Goal: Transaction & Acquisition: Purchase product/service

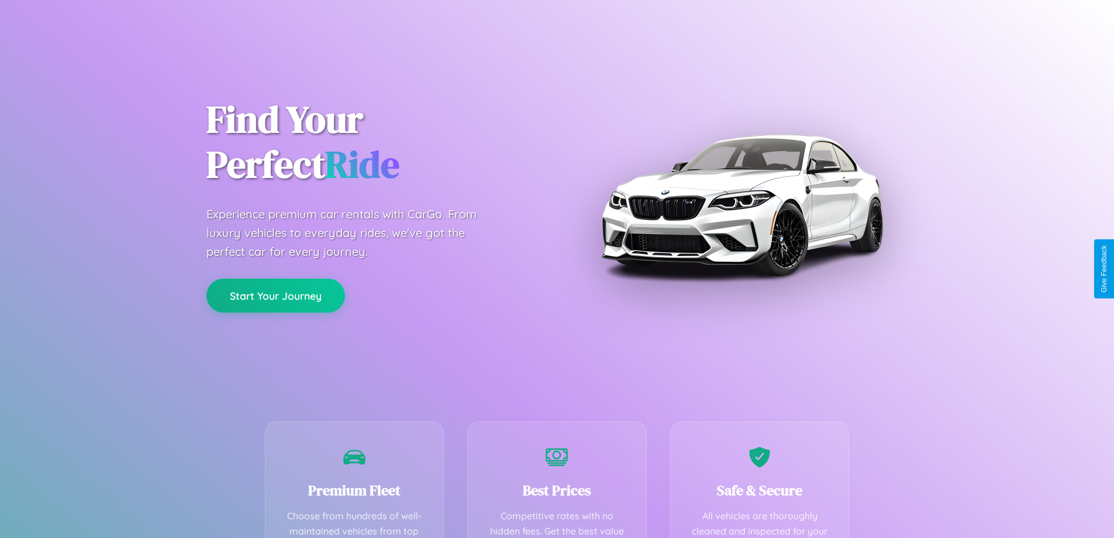
scroll to position [341, 0]
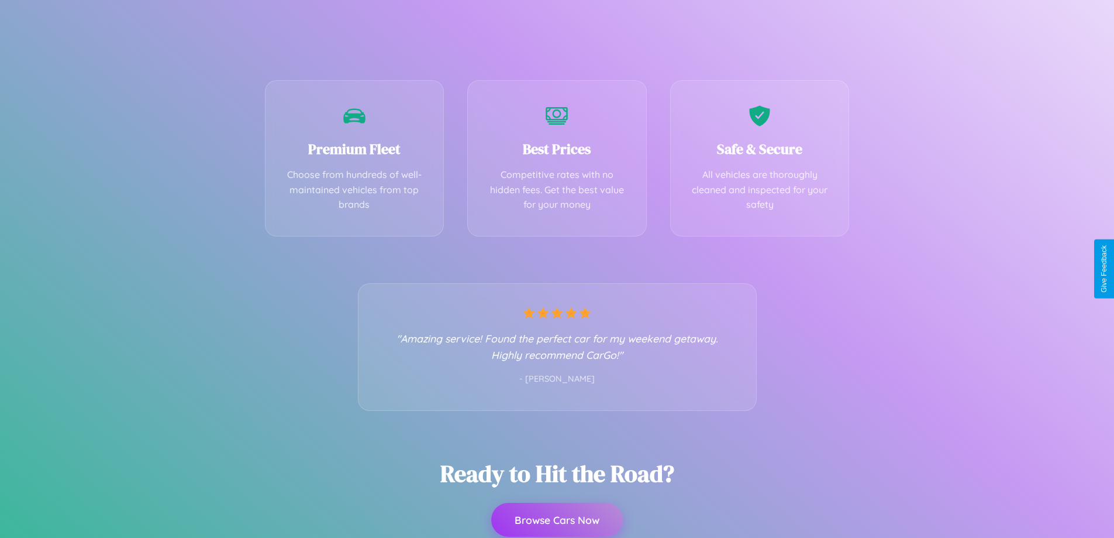
click at [557, 519] on button "Browse Cars Now" at bounding box center [557, 519] width 132 height 34
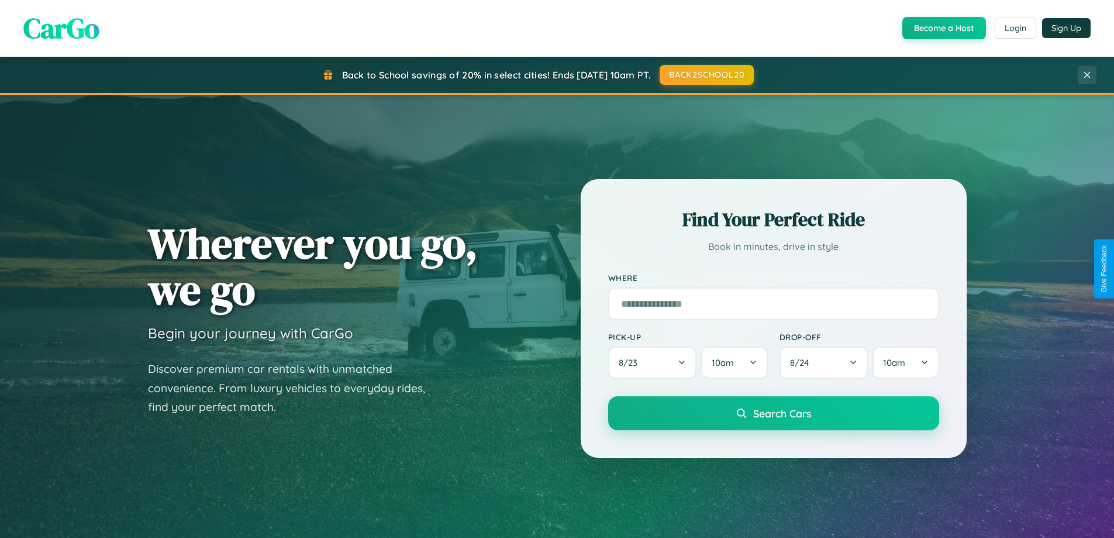
scroll to position [2251, 0]
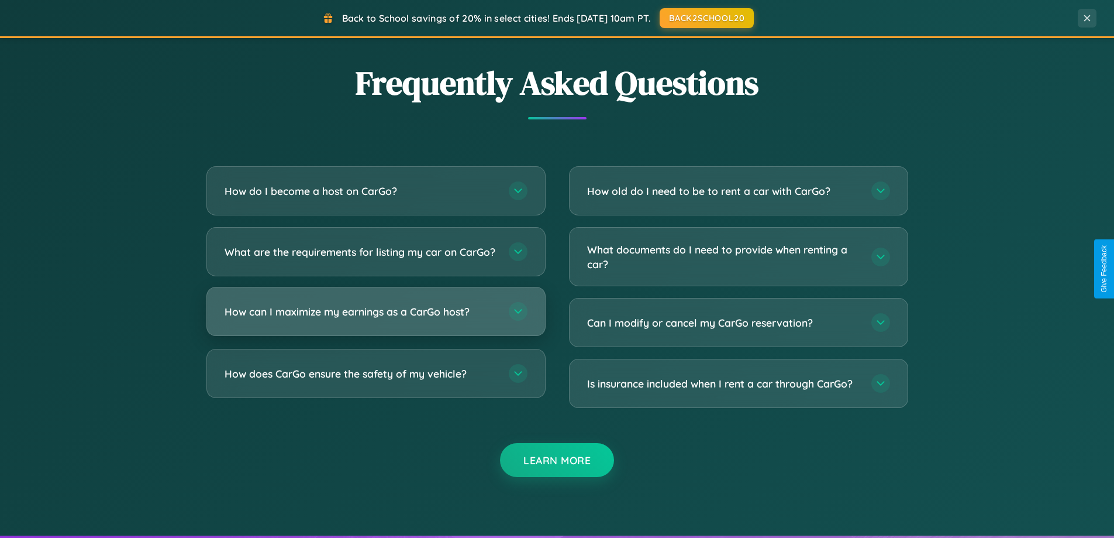
click at [375, 319] on h3 "How can I maximize my earnings as a CarGo host?" at bounding box center [361, 311] width 273 height 15
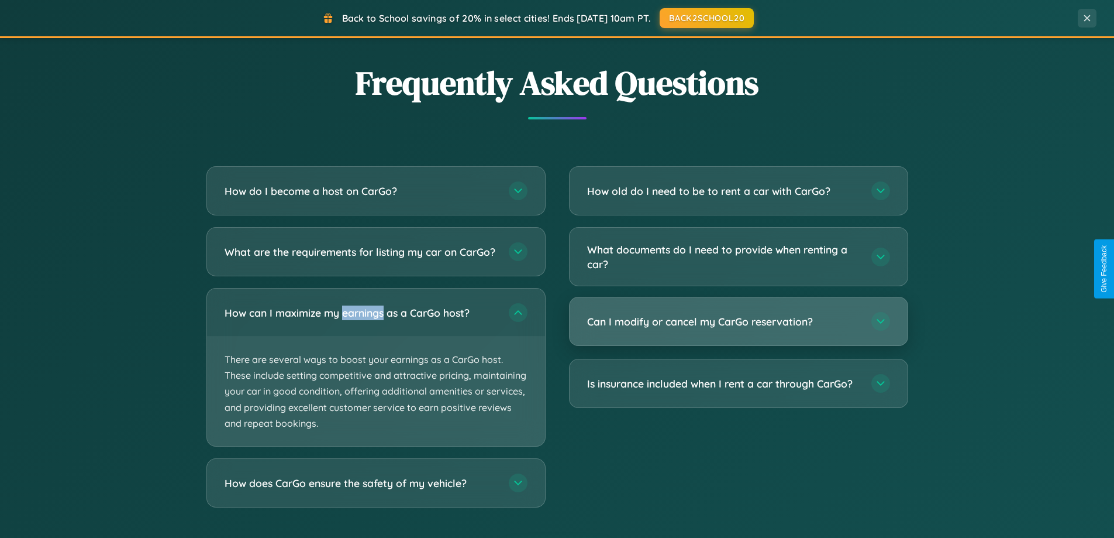
click at [738, 322] on h3 "Can I modify or cancel my CarGo reservation?" at bounding box center [723, 321] width 273 height 15
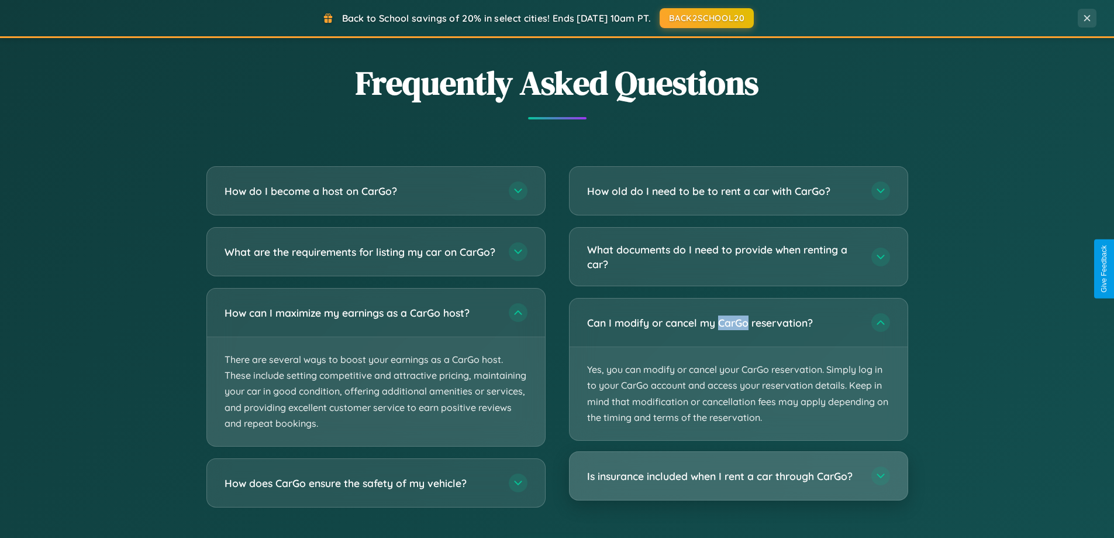
click at [738, 476] on h3 "Is insurance included when I rent a car through CarGo?" at bounding box center [723, 475] width 273 height 15
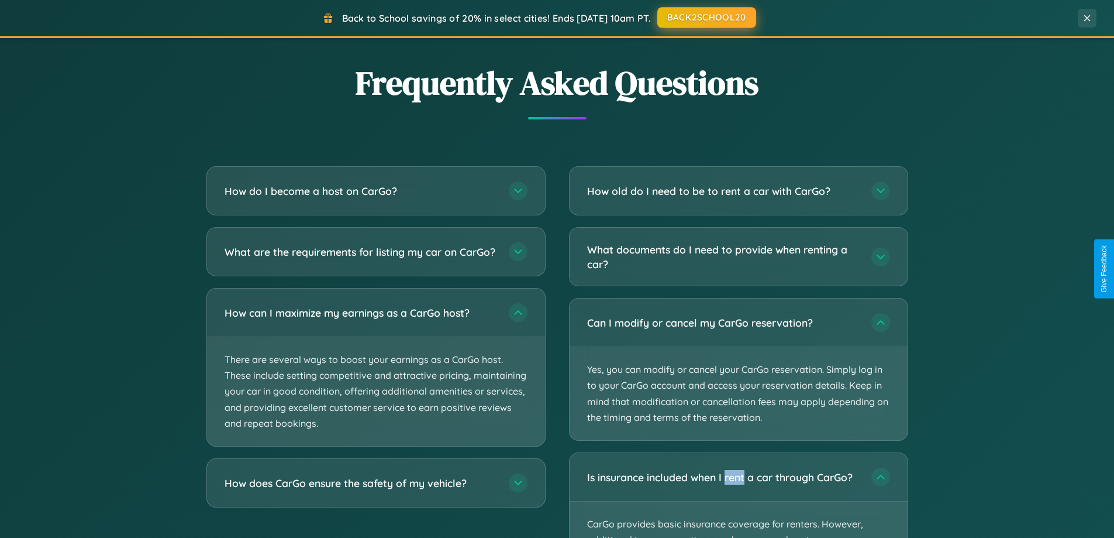
click at [706, 18] on button "BACK2SCHOOL20" at bounding box center [706, 17] width 99 height 21
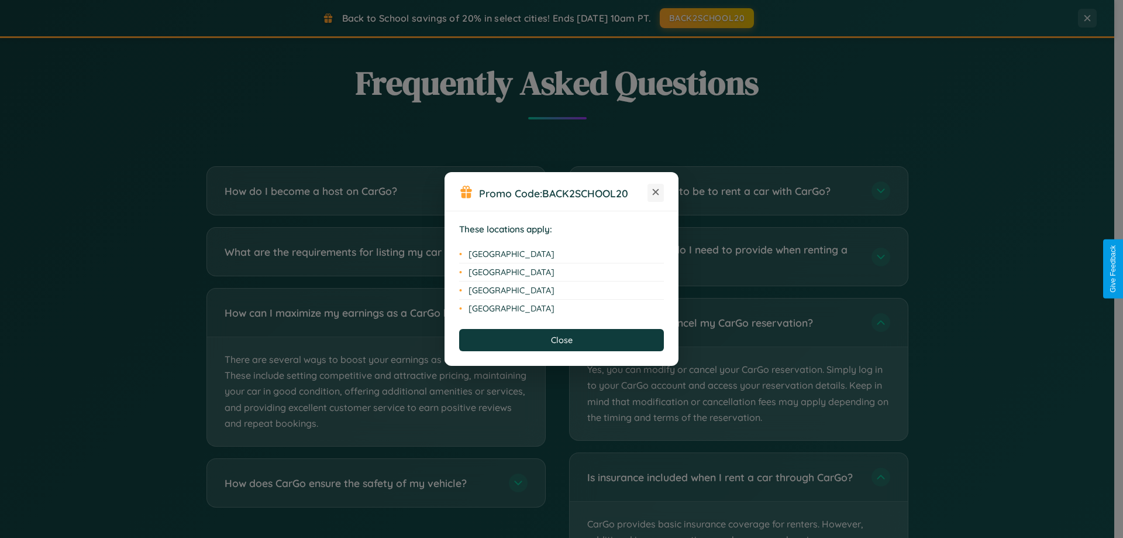
click at [656, 192] on icon at bounding box center [656, 192] width 6 height 6
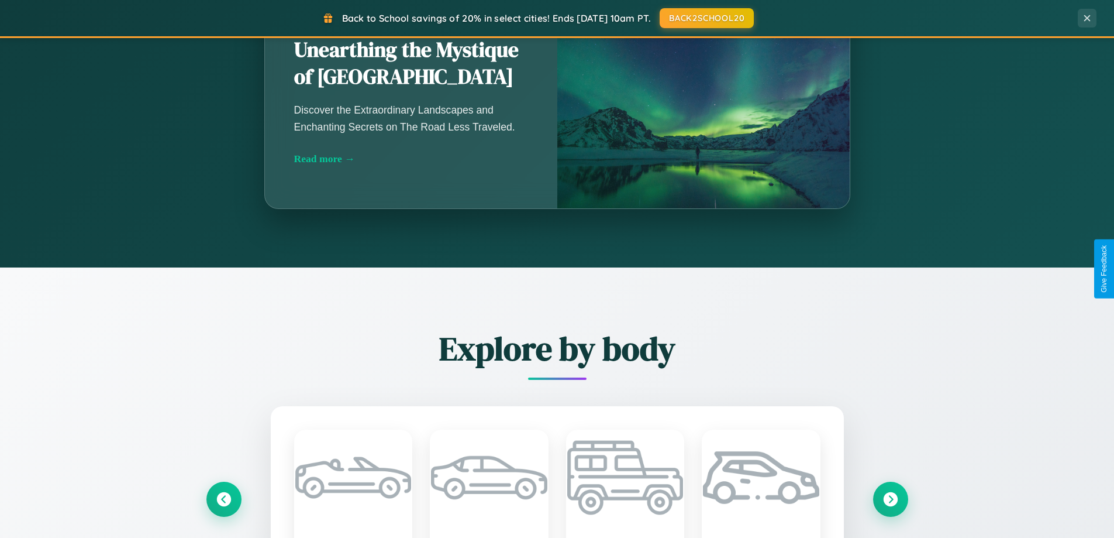
scroll to position [805, 0]
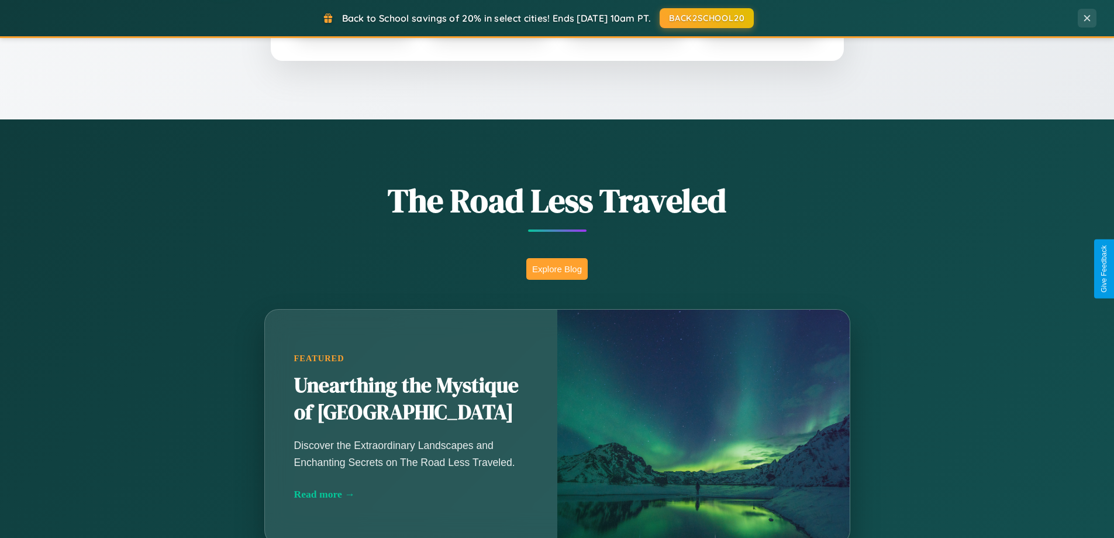
click at [557, 268] on button "Explore Blog" at bounding box center [556, 269] width 61 height 22
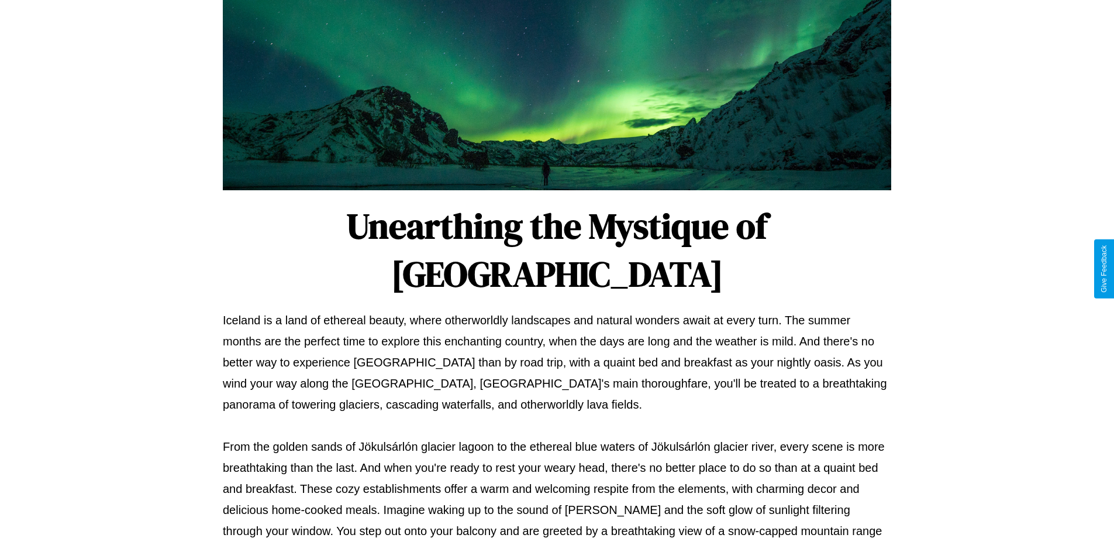
scroll to position [378, 0]
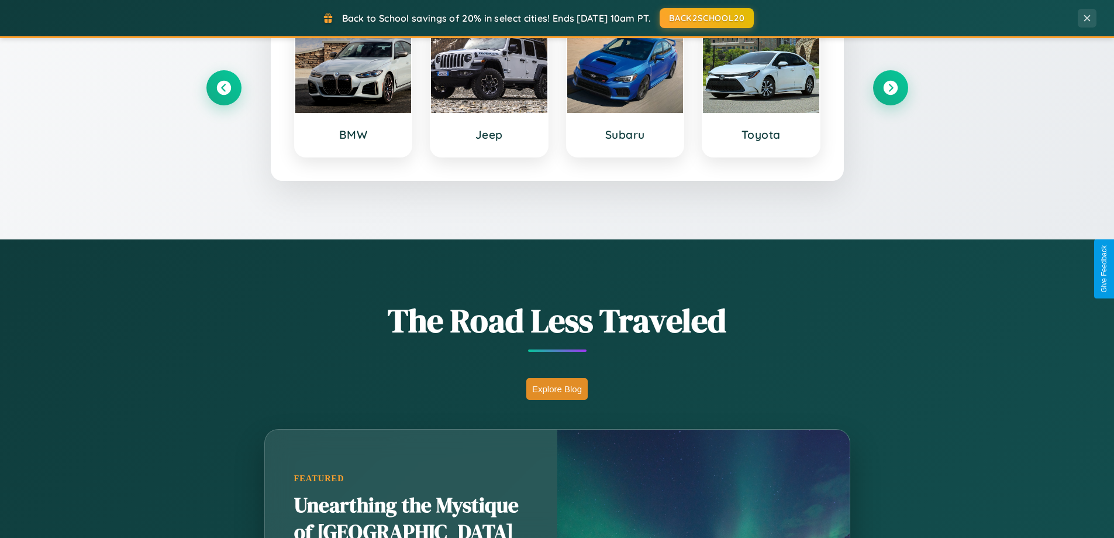
scroll to position [504, 0]
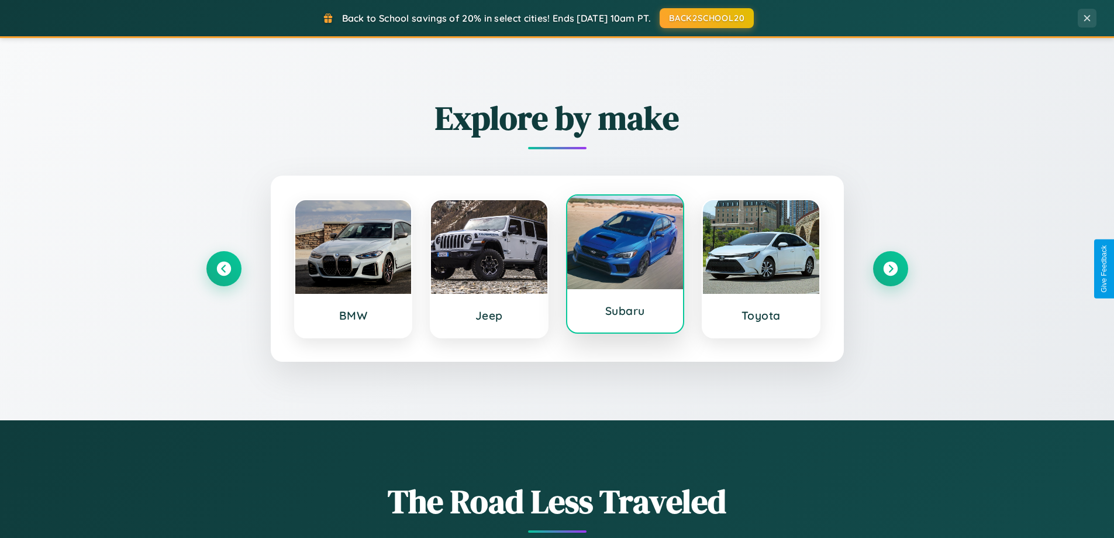
click at [625, 268] on div at bounding box center [625, 242] width 116 height 94
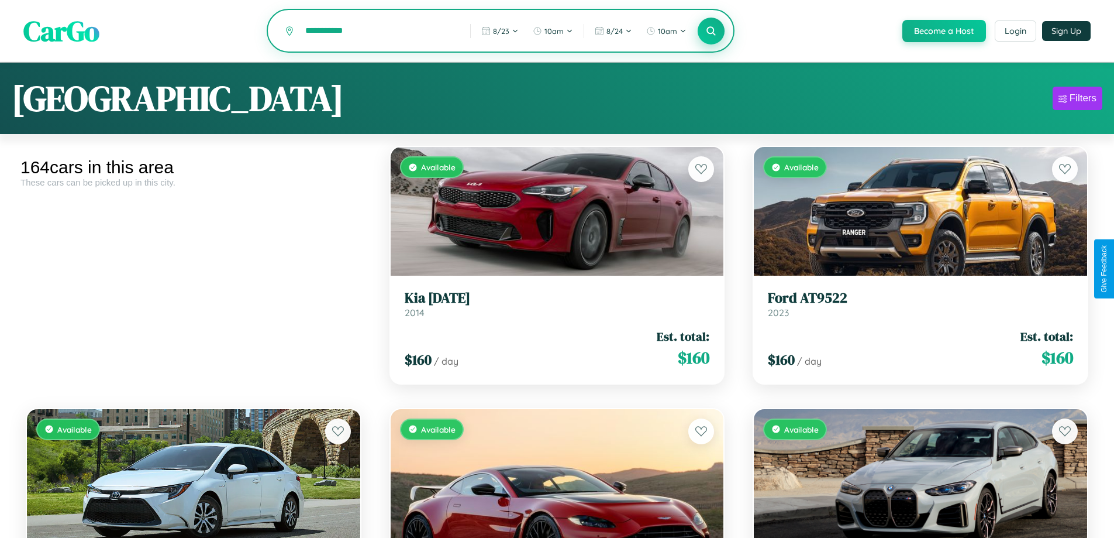
type input "**********"
click at [711, 32] on icon at bounding box center [711, 30] width 11 height 11
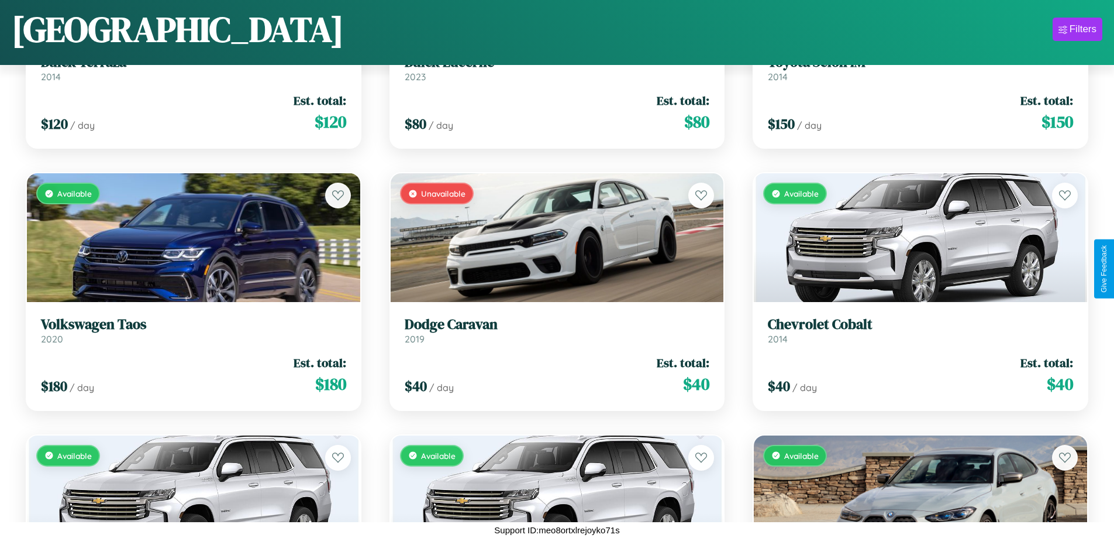
scroll to position [10117, 0]
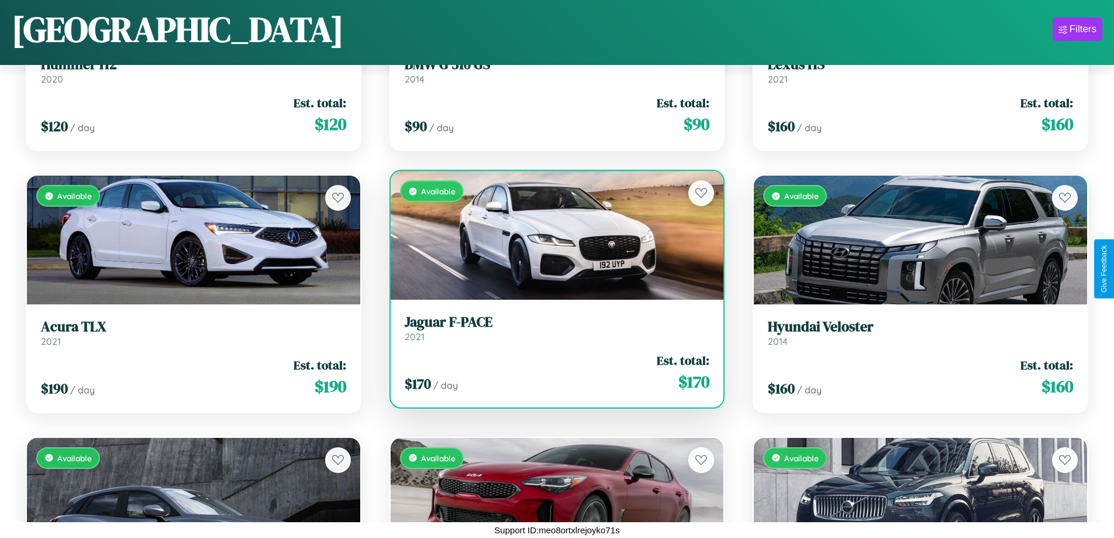
click at [552, 328] on h3 "Jaguar F-PACE" at bounding box center [557, 321] width 305 height 17
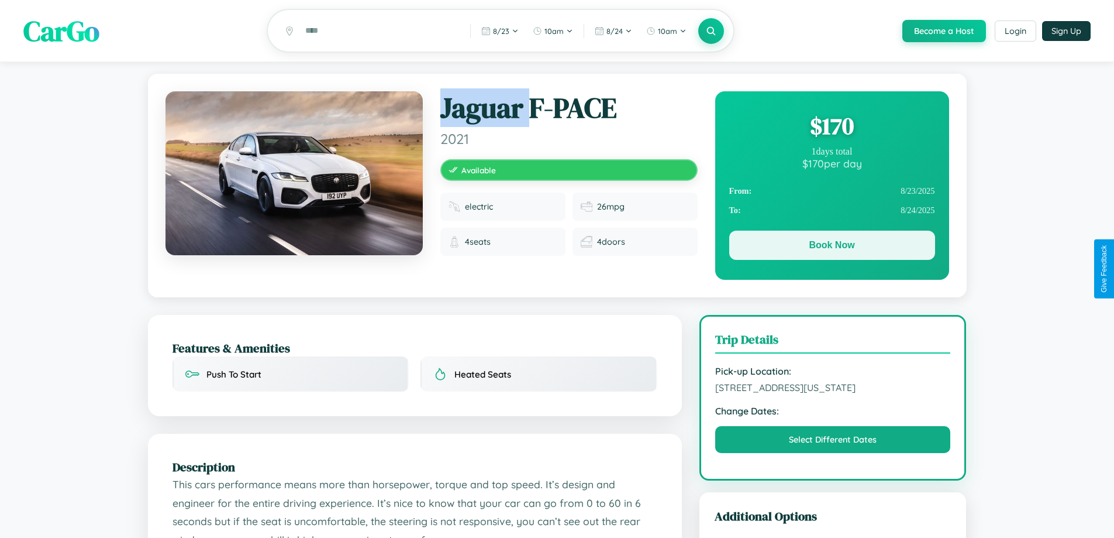
click at [832, 247] on button "Book Now" at bounding box center [832, 244] width 206 height 29
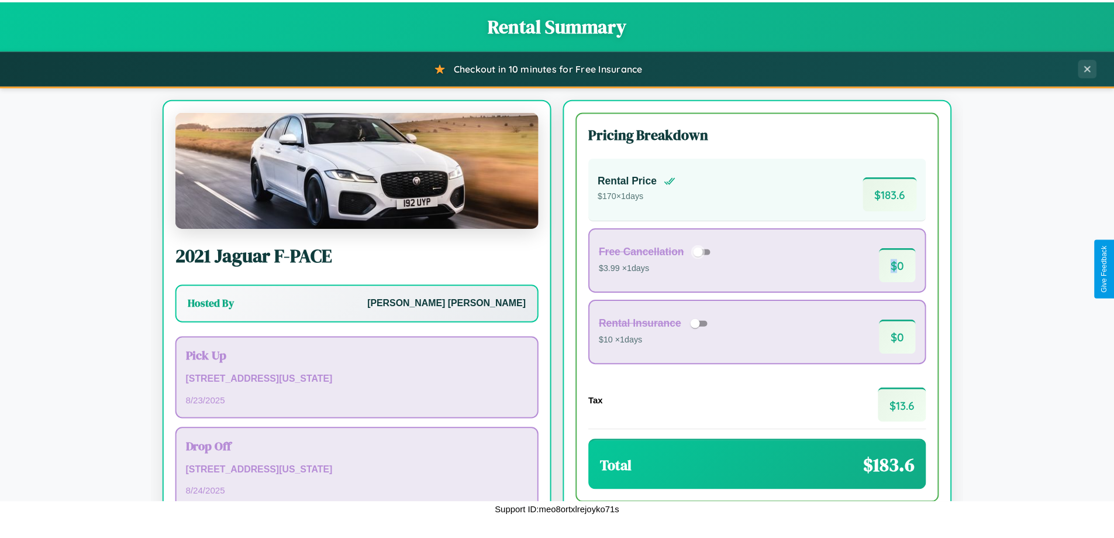
scroll to position [80, 0]
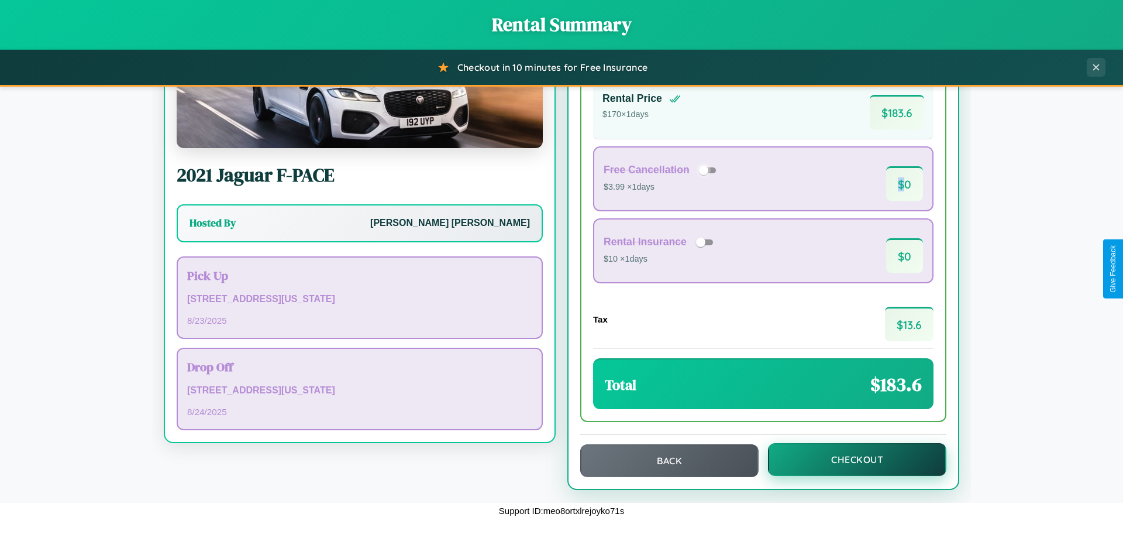
click at [849, 459] on button "Checkout" at bounding box center [857, 459] width 178 height 33
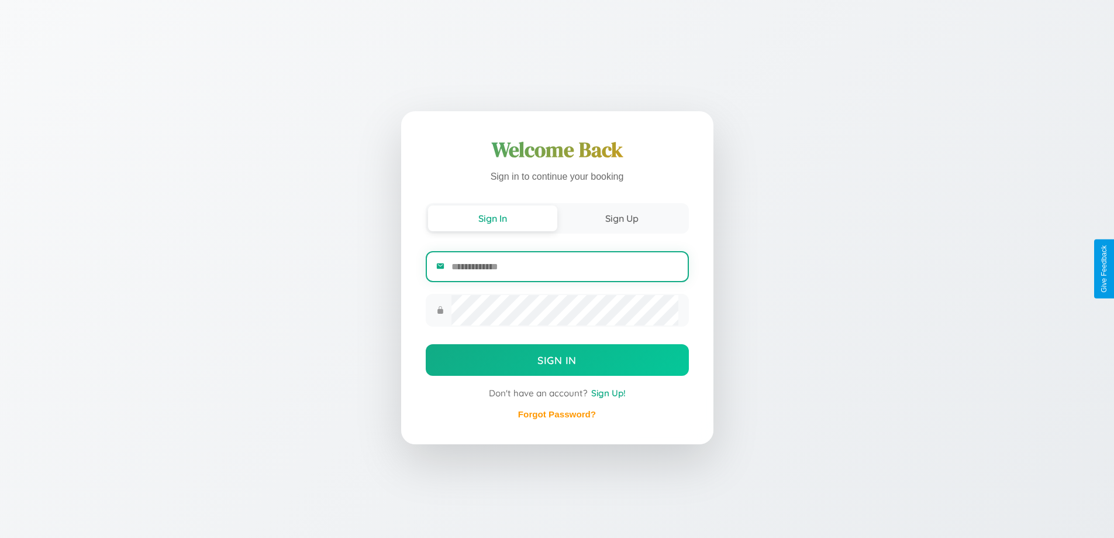
click at [564, 267] on input "email" at bounding box center [565, 266] width 226 height 29
type input "**********"
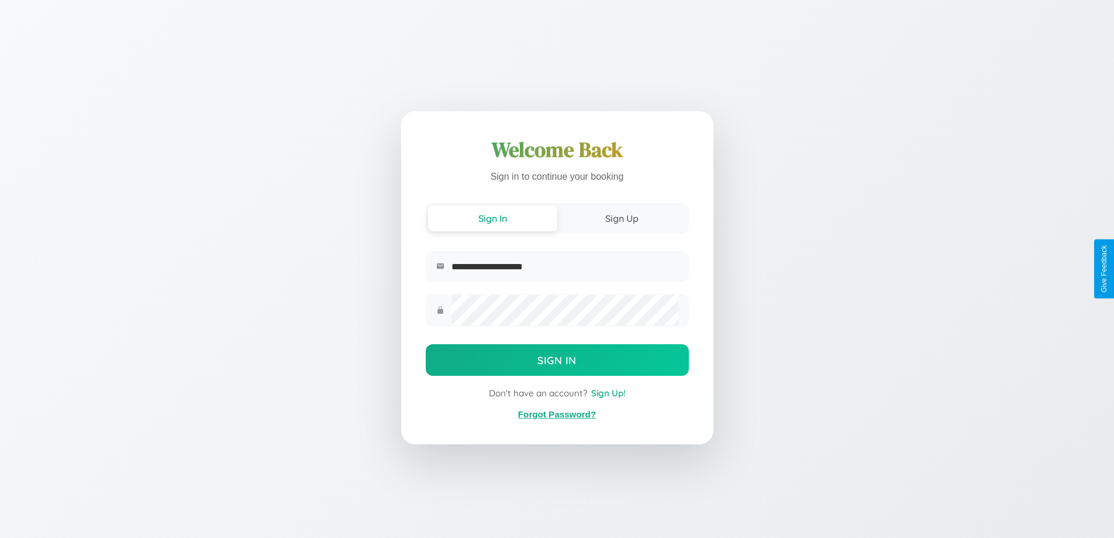
click at [557, 414] on link "Forgot Password?" at bounding box center [557, 414] width 78 height 10
